Goal: Information Seeking & Learning: Learn about a topic

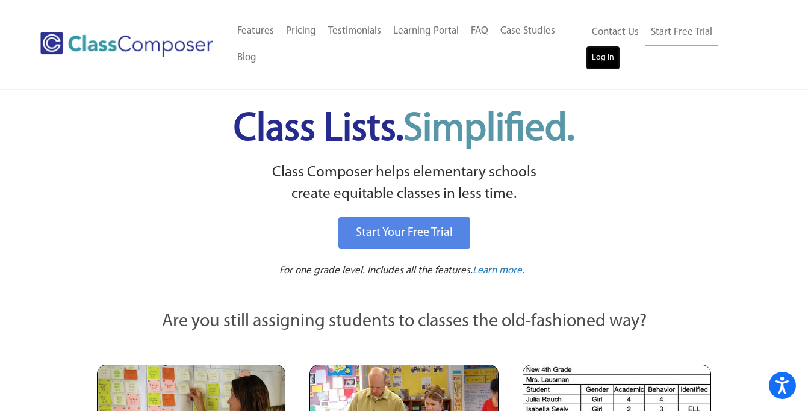
click at [620, 46] on link "Log In" at bounding box center [603, 58] width 34 height 24
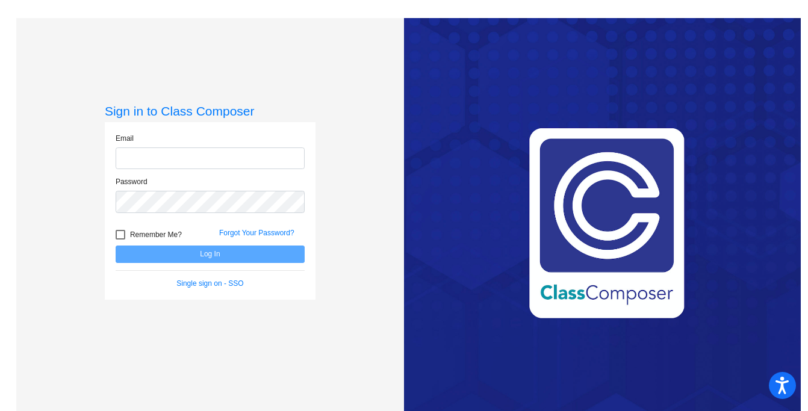
type input "masmith@lgusd.org"
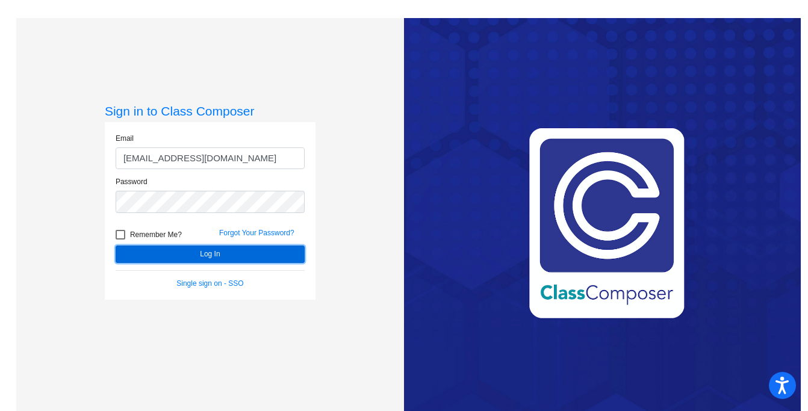
click at [204, 250] on button "Log In" at bounding box center [210, 254] width 189 height 17
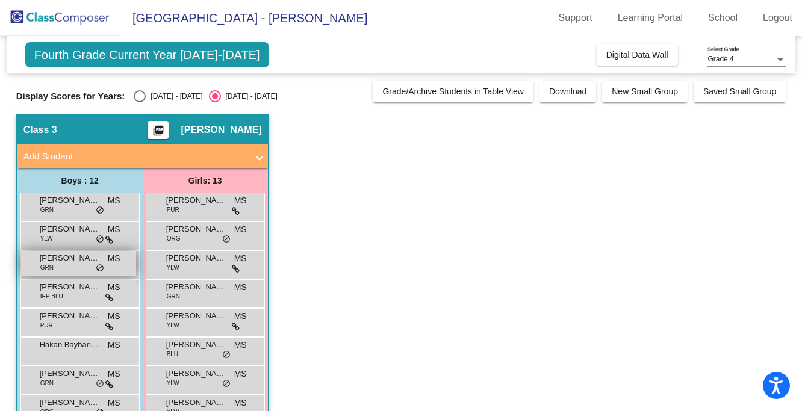
click at [61, 270] on div "Carlo Musacchio GRN MS lock do_not_disturb_alt" at bounding box center [78, 263] width 115 height 25
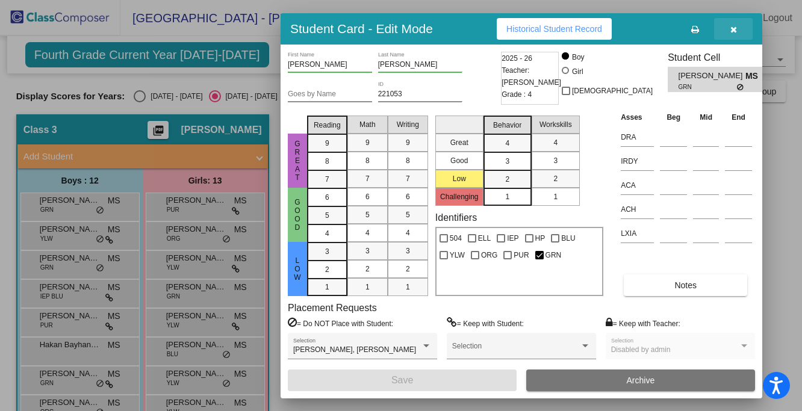
click at [743, 35] on button "button" at bounding box center [733, 29] width 39 height 22
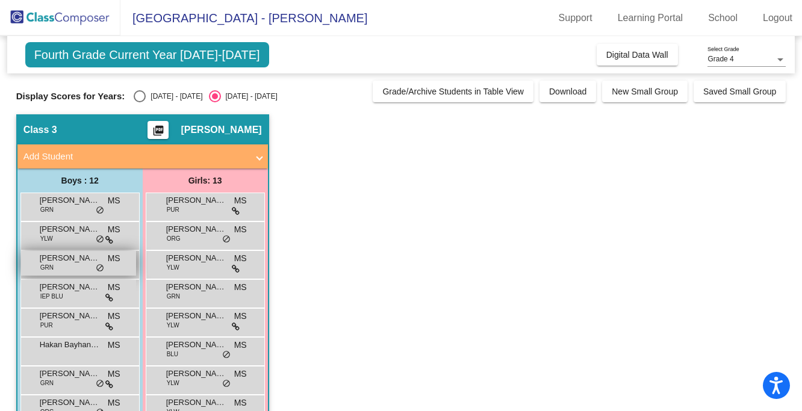
click at [86, 264] on span "Carlo Musacchio" at bounding box center [70, 258] width 60 height 12
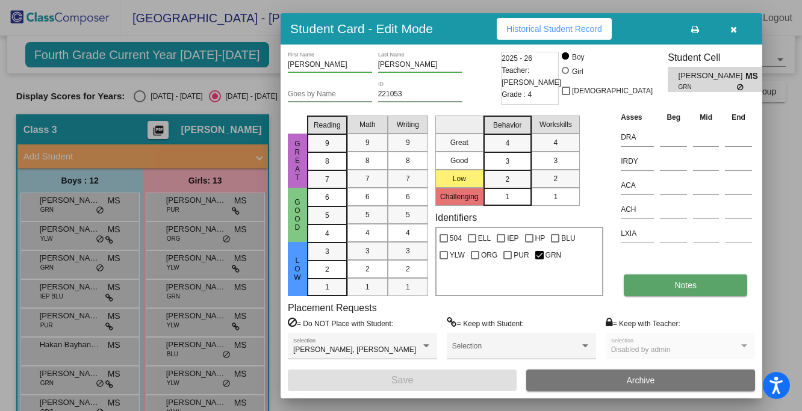
click at [678, 284] on span "Notes" at bounding box center [685, 286] width 22 height 10
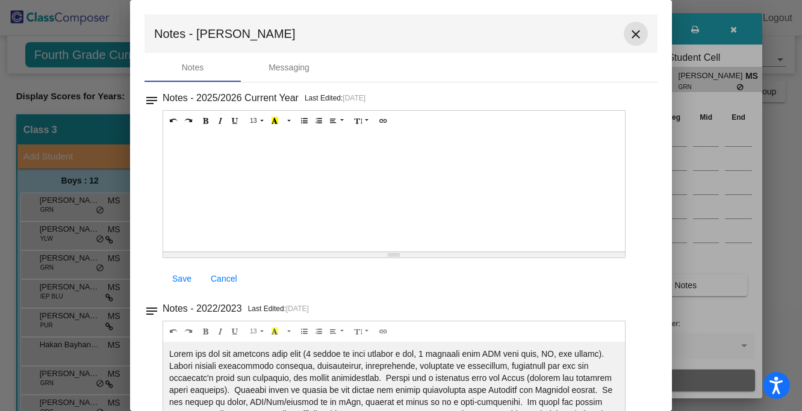
click at [629, 28] on mat-icon "close" at bounding box center [636, 34] width 14 height 14
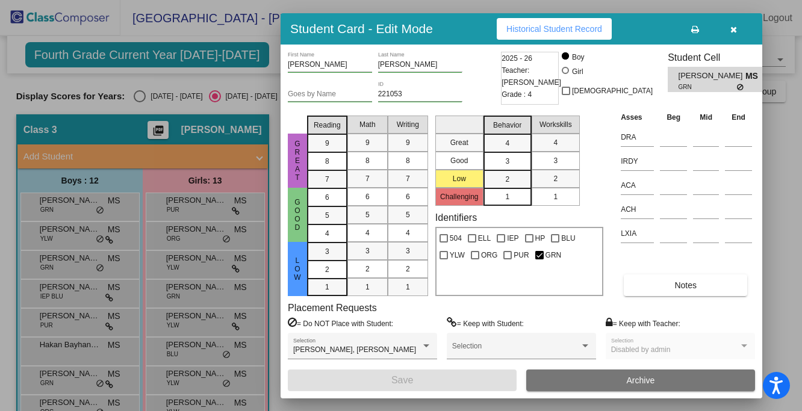
click at [582, 29] on span "Historical Student Record" at bounding box center [554, 29] width 96 height 10
click at [743, 26] on button "button" at bounding box center [733, 29] width 39 height 22
